Goal: Complete application form

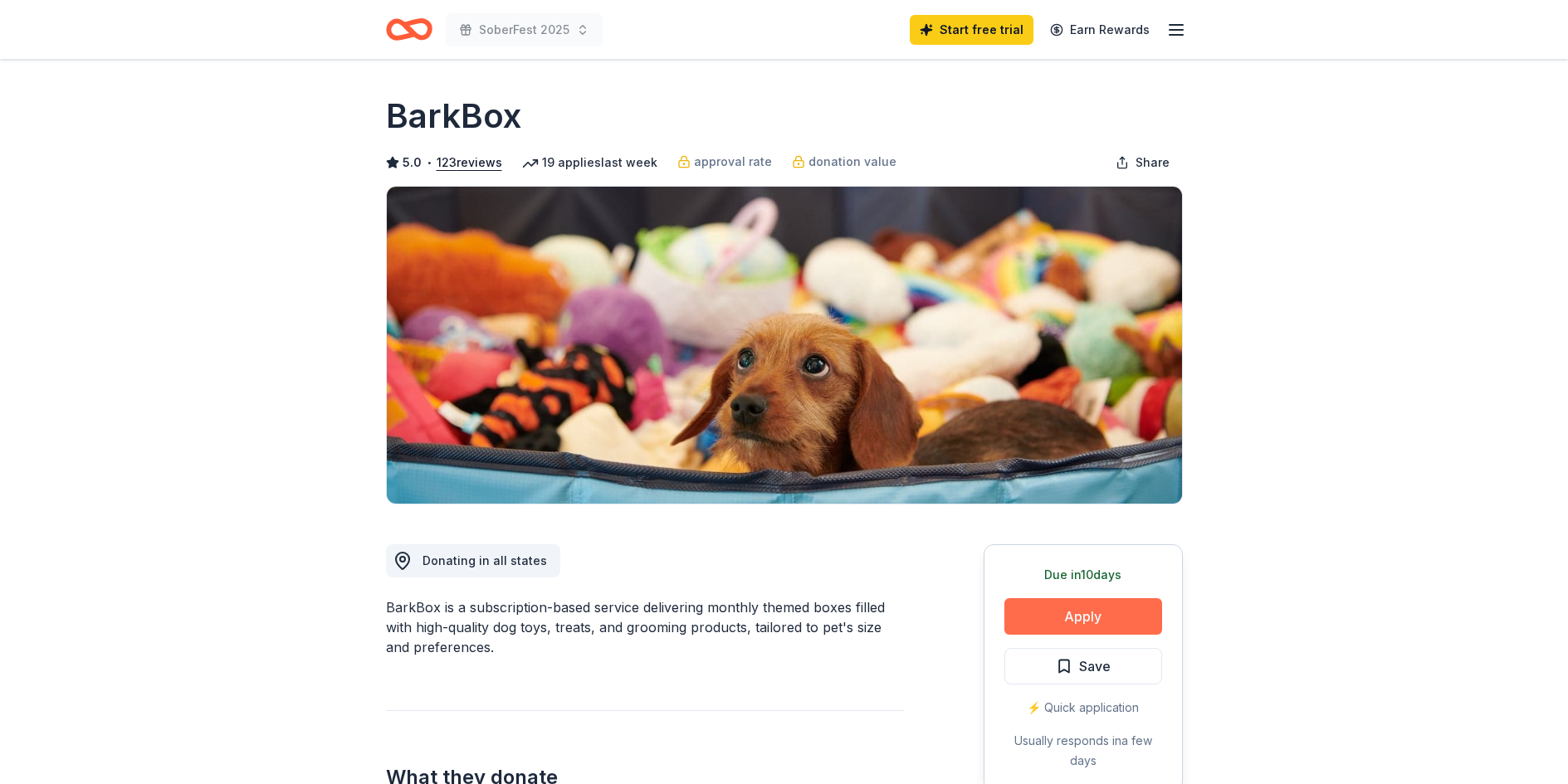
click at [1109, 611] on button "Apply" at bounding box center [1083, 616] width 157 height 37
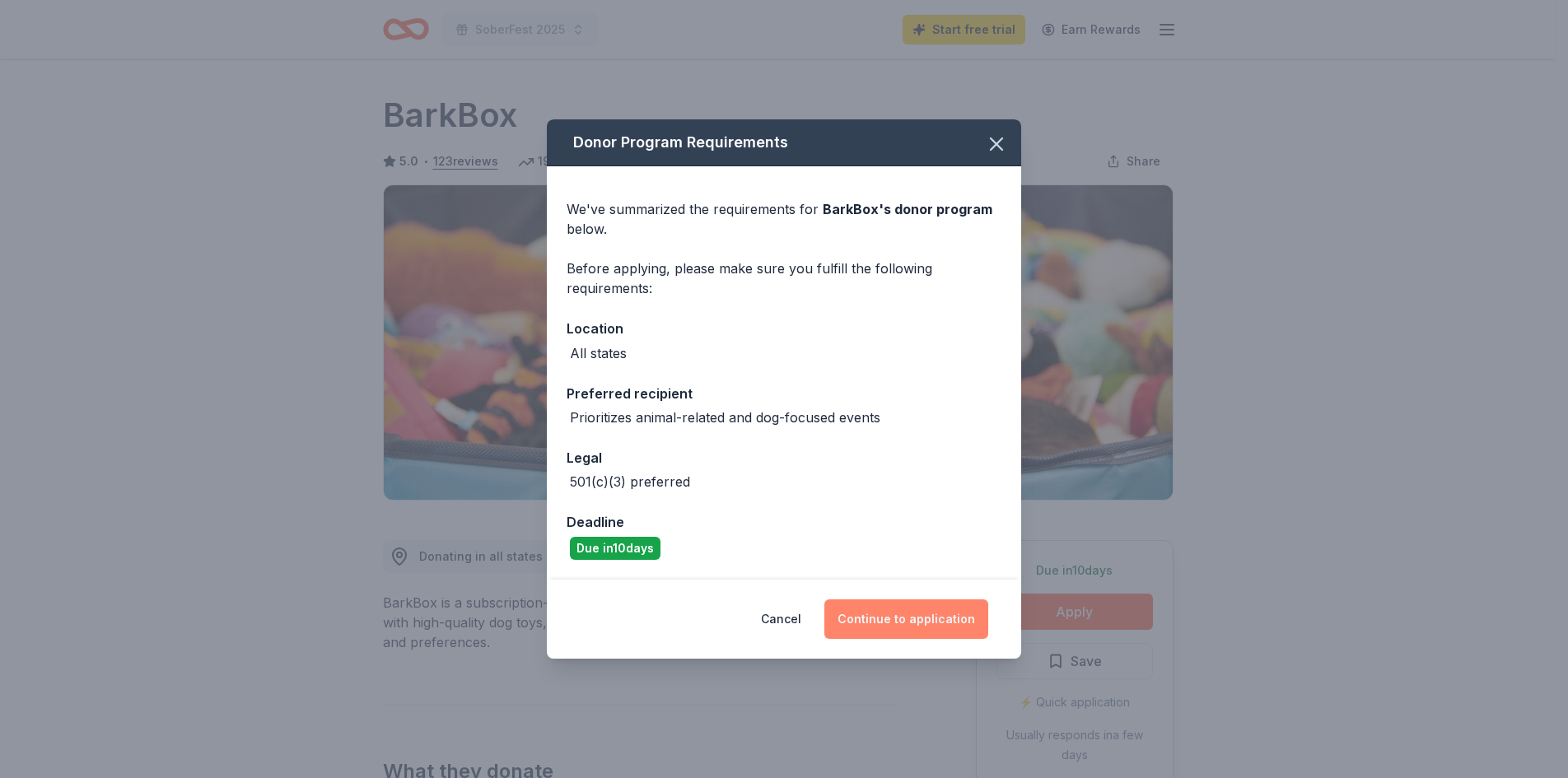
click at [924, 619] on button "Continue to application" at bounding box center [906, 619] width 164 height 40
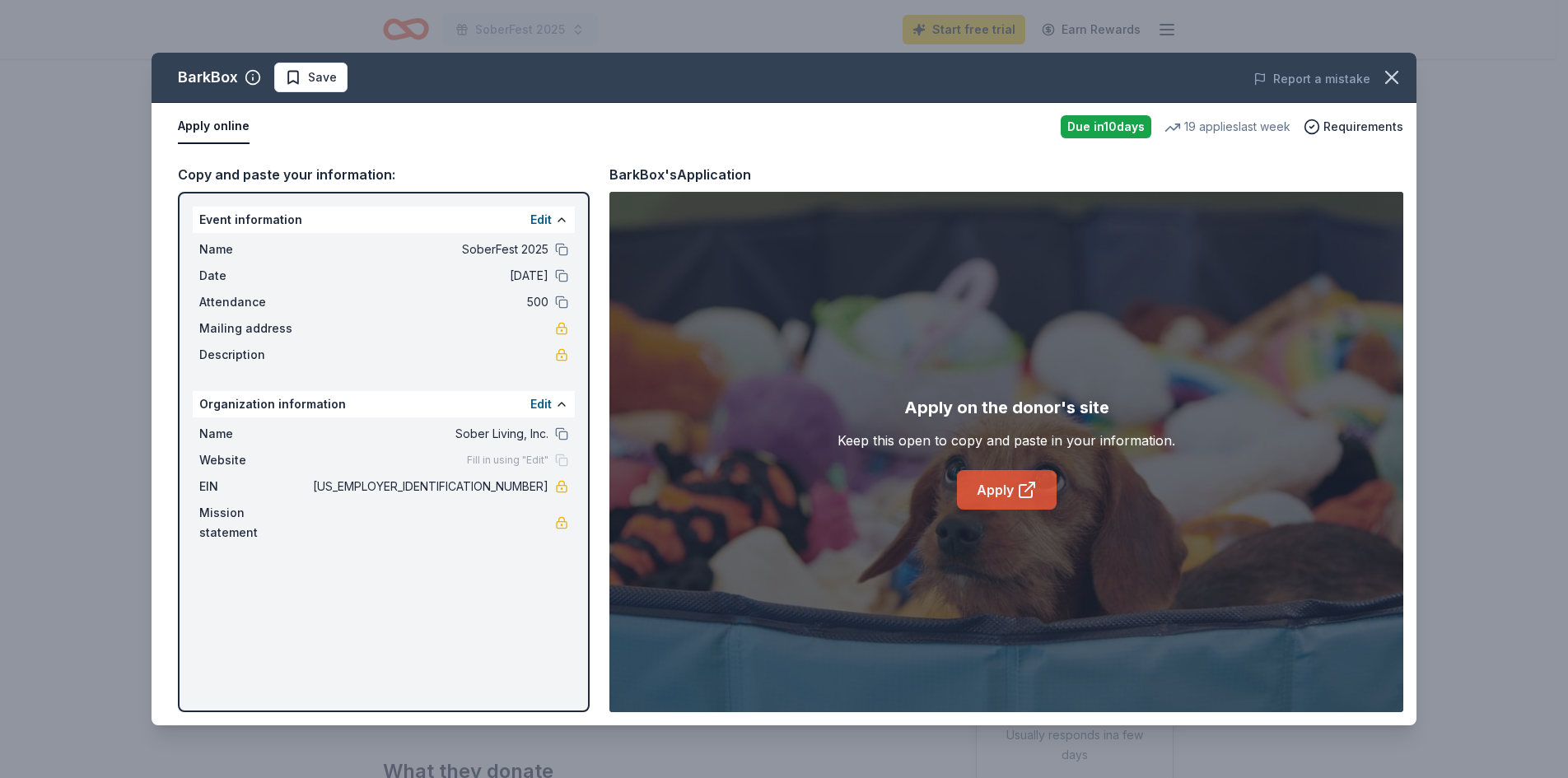
click at [1007, 489] on link "Apply" at bounding box center [1006, 490] width 100 height 40
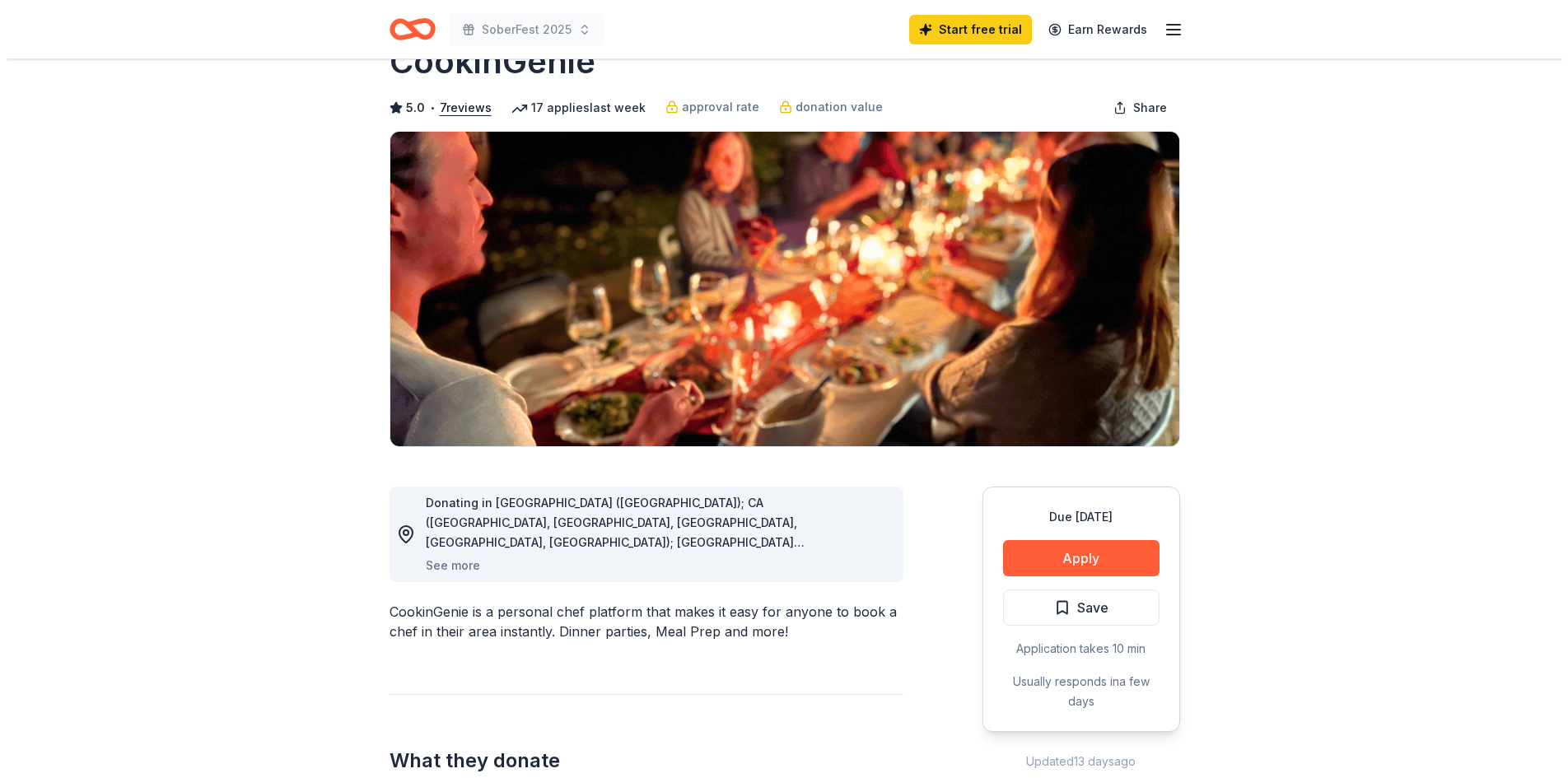
scroll to position [83, 0]
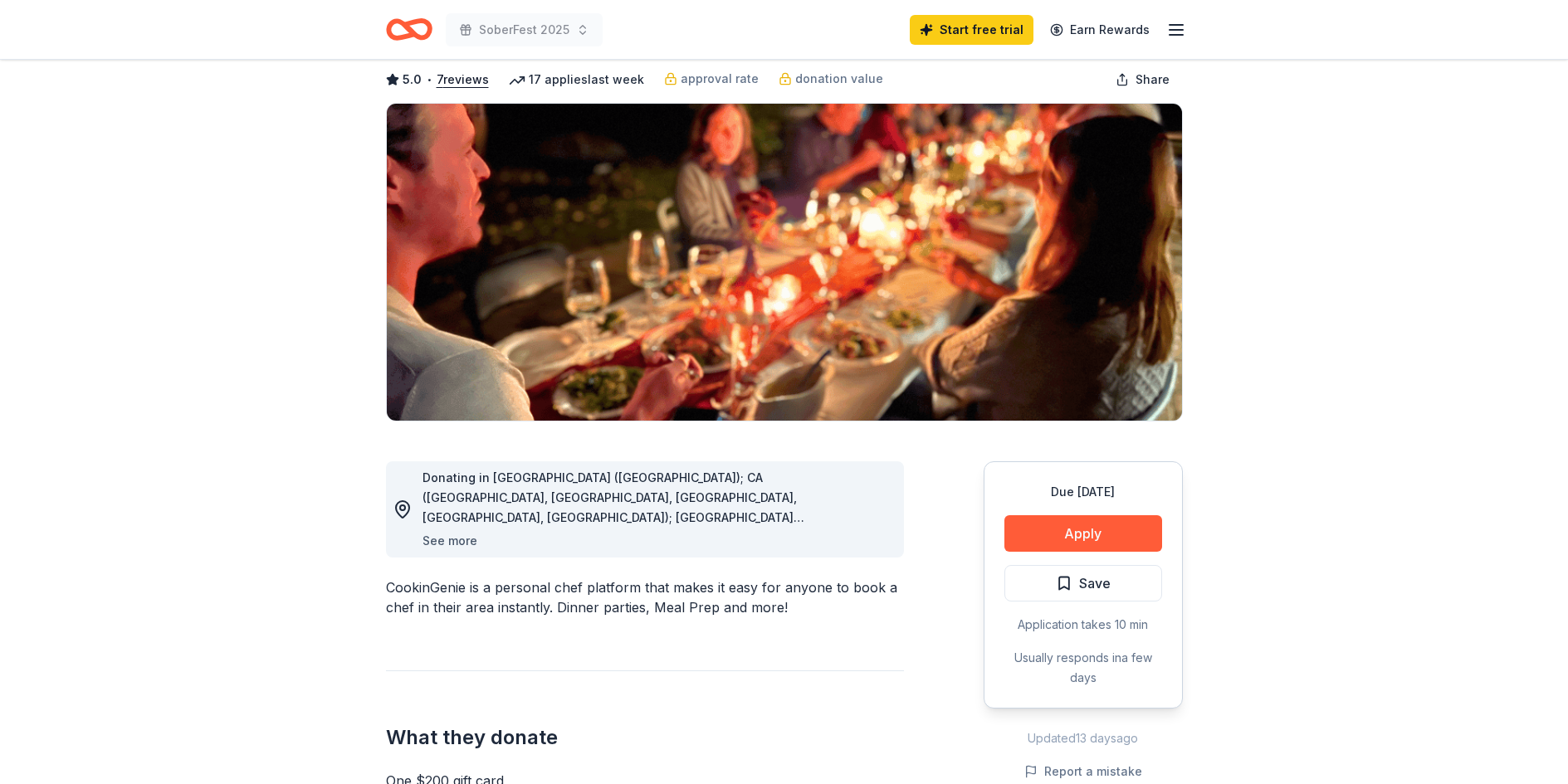
click at [446, 542] on button "See more" at bounding box center [450, 540] width 55 height 20
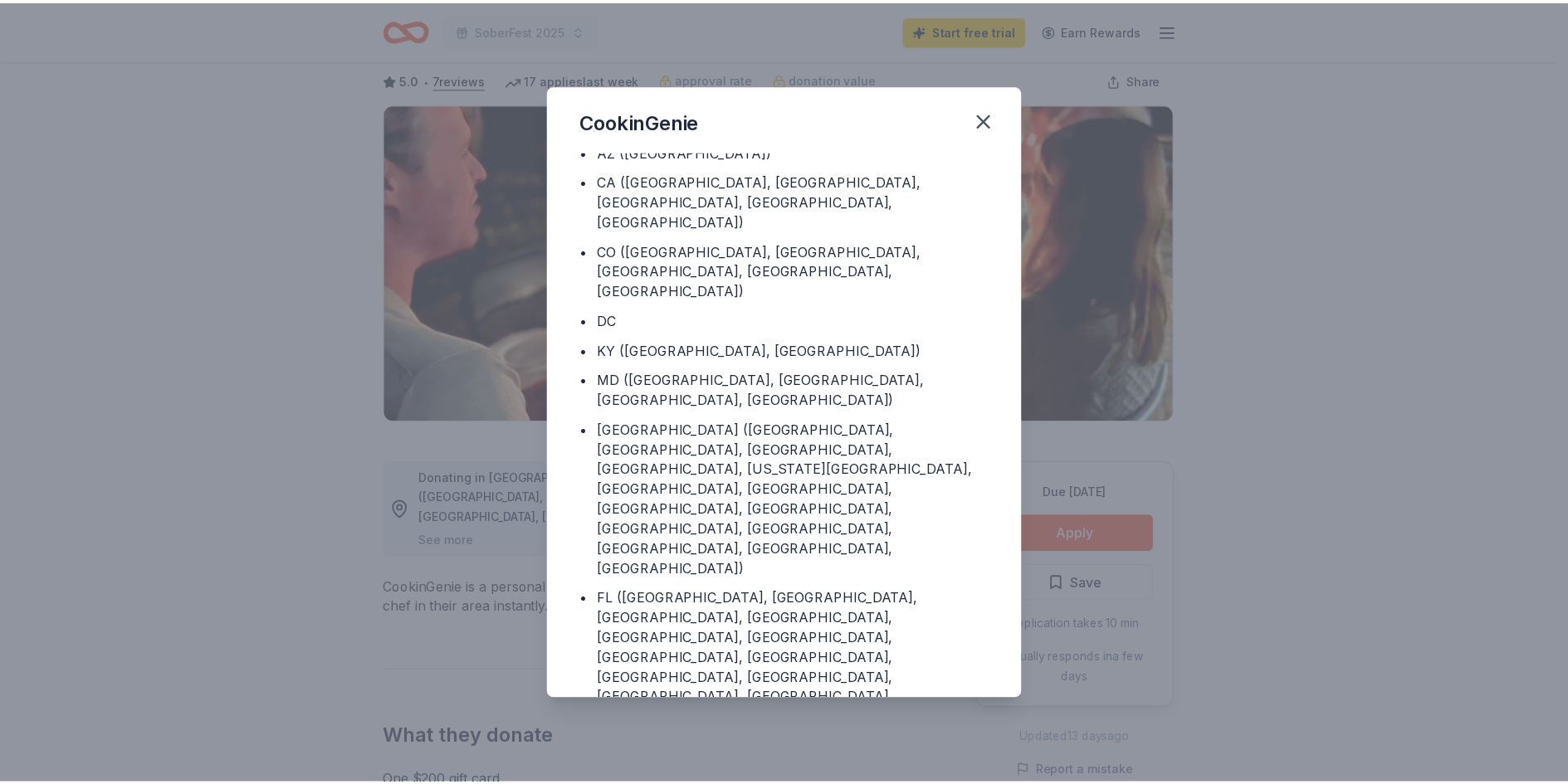
scroll to position [68, 0]
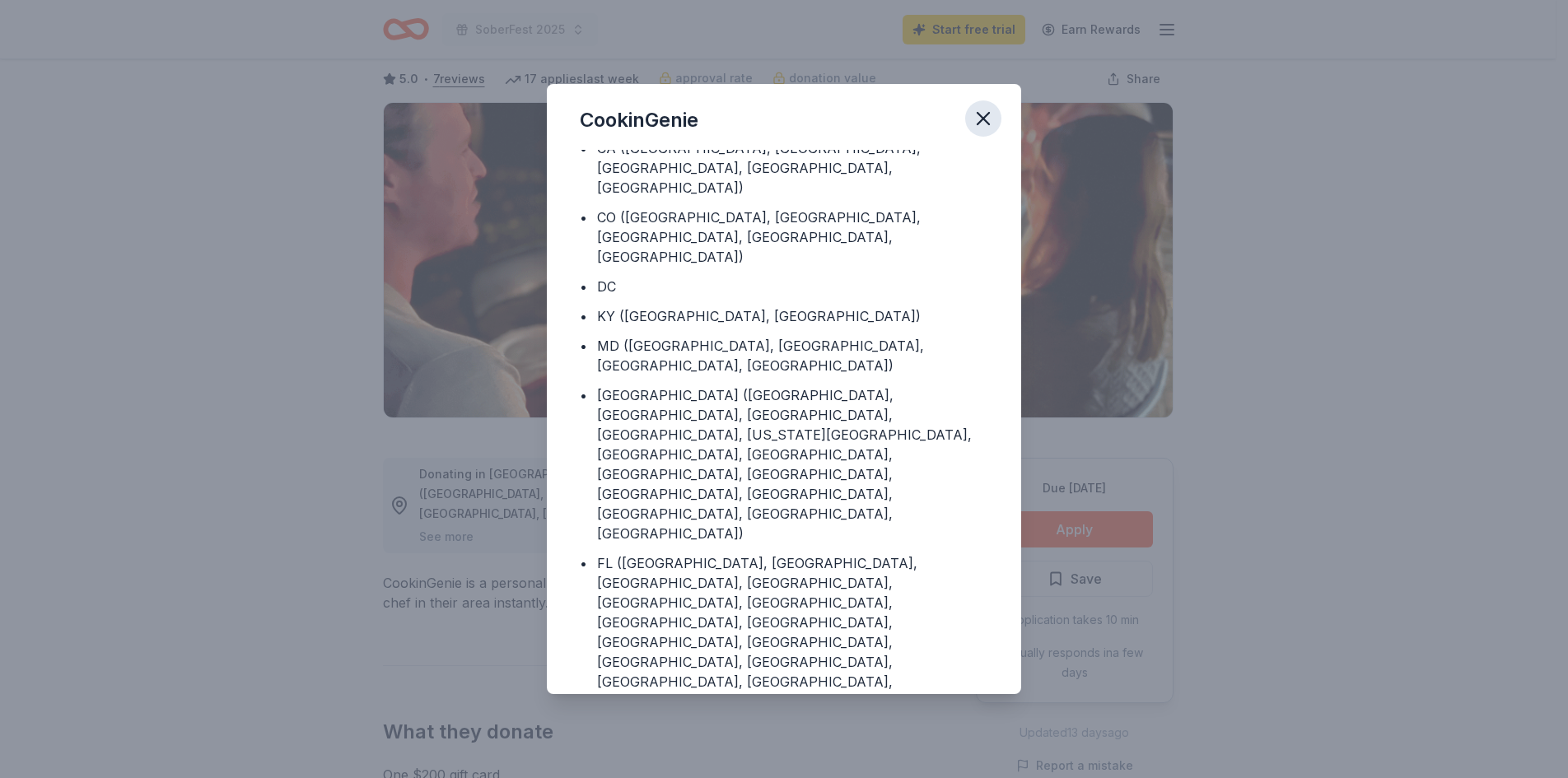
click at [974, 118] on icon "button" at bounding box center [983, 119] width 24 height 24
